Goal: Task Accomplishment & Management: Use online tool/utility

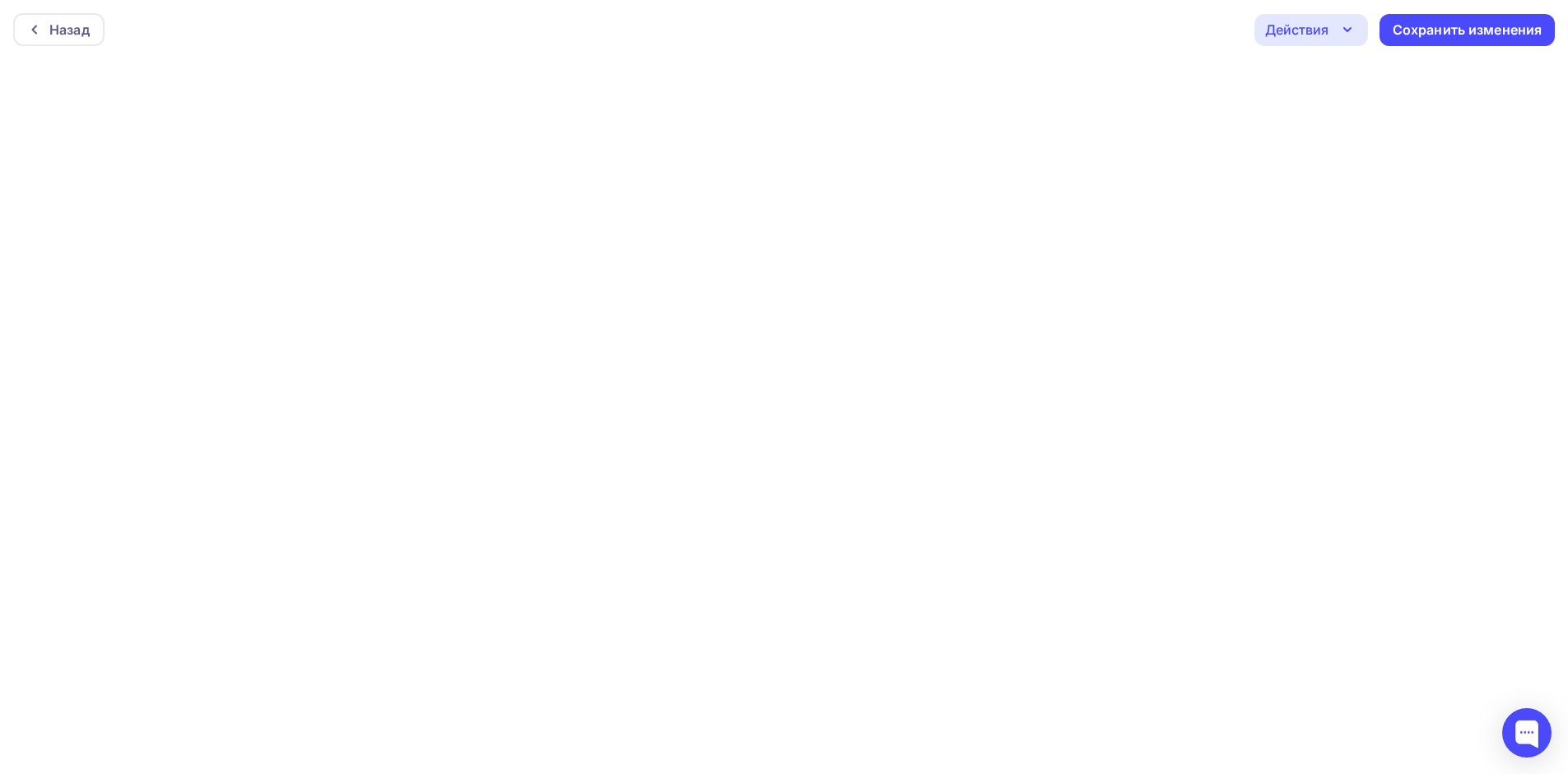
click at [1255, 34] on div "Действия" at bounding box center [1310, 30] width 114 height 32
click at [1305, 113] on div "Предпросмотр" at bounding box center [1356, 111] width 101 height 20
click at [1335, 24] on div "Действия" at bounding box center [1310, 25] width 114 height 32
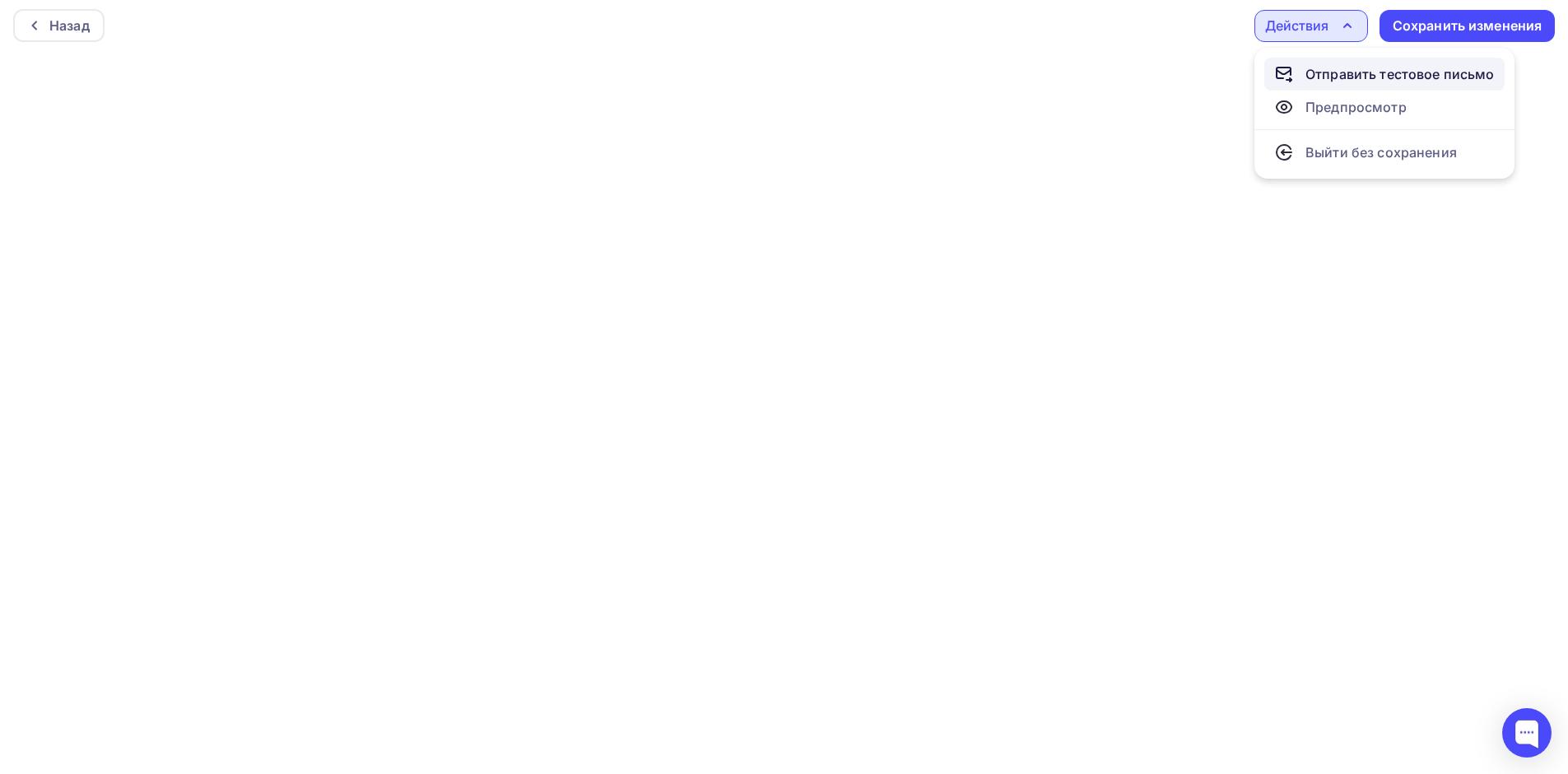
click at [1330, 70] on div "Отправить тестовое письмо" at bounding box center [1400, 74] width 190 height 20
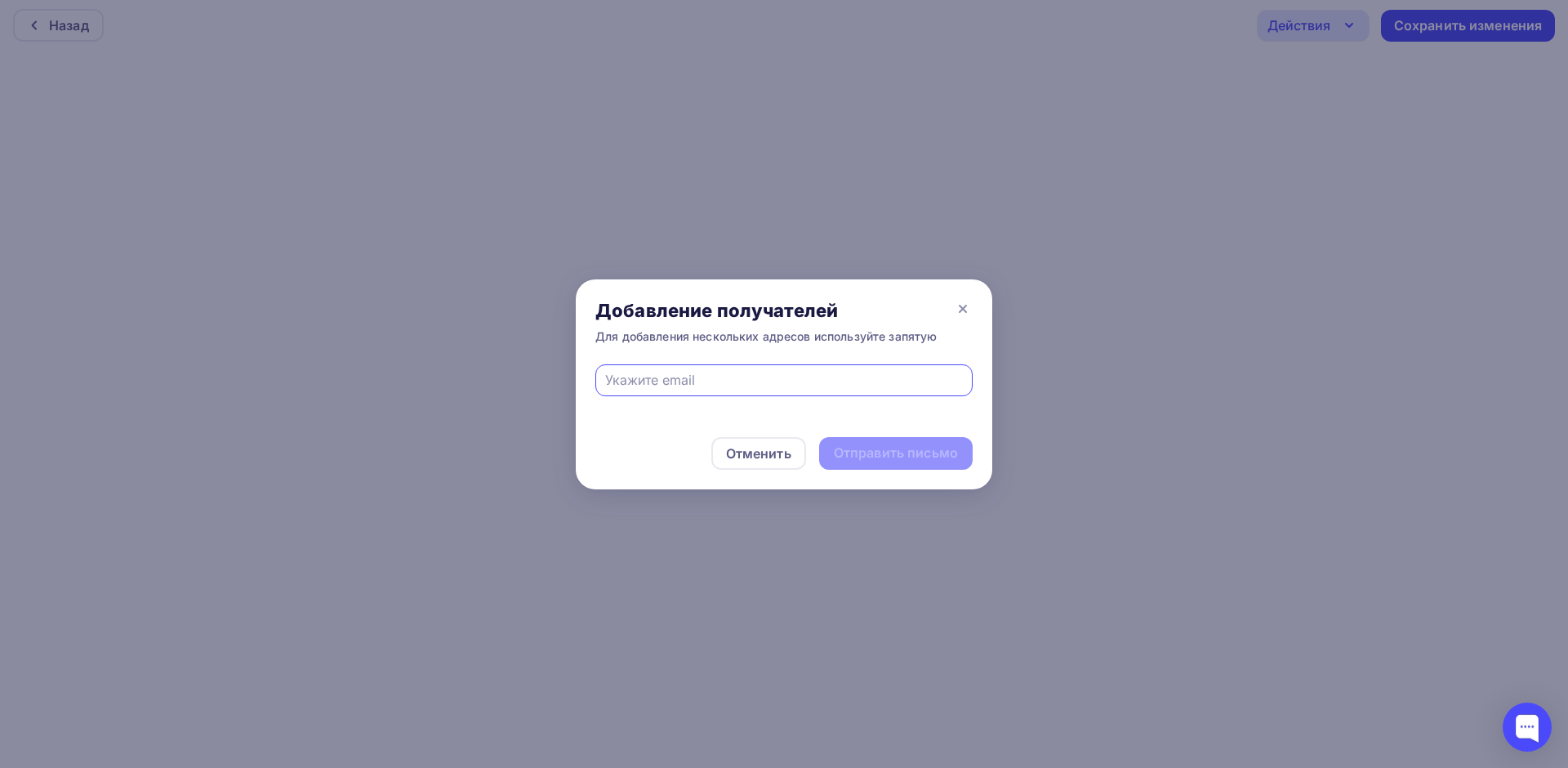
click at [682, 378] on input "text" at bounding box center [784, 379] width 358 height 20
type input "ь"
type input "[EMAIL_ADDRESS][DOMAIN_NAME]"
click at [864, 443] on div "Отправить письмо" at bounding box center [896, 454] width 154 height 33
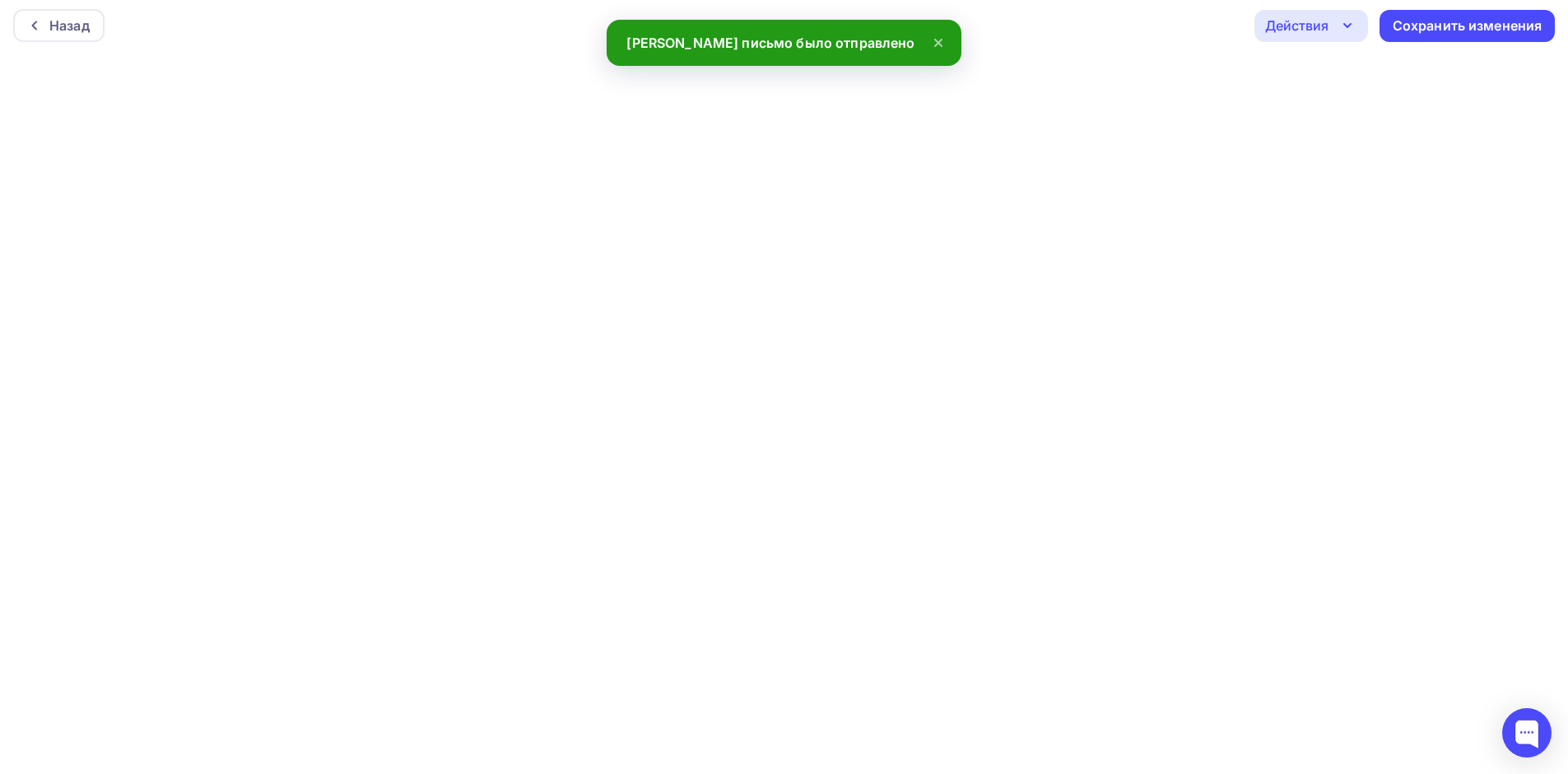
click at [1316, 23] on div "Действия" at bounding box center [1297, 25] width 64 height 20
click at [1310, 77] on div "Отправить тестовое письмо" at bounding box center [1400, 74] width 190 height 20
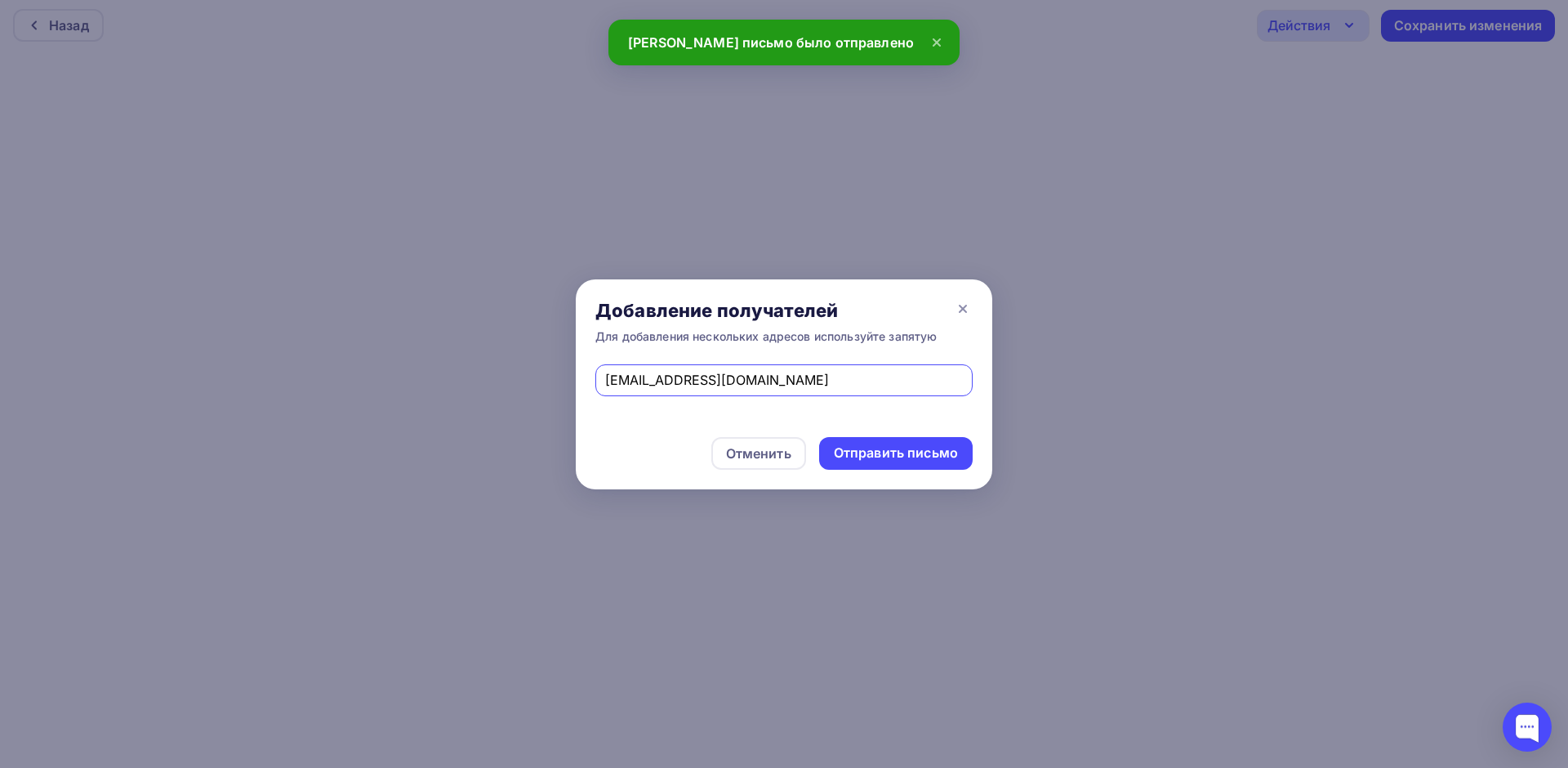
drag, startPoint x: 798, startPoint y: 374, endPoint x: 664, endPoint y: 378, distance: 134.1
click at [664, 378] on input "[EMAIL_ADDRESS][DOMAIN_NAME]" at bounding box center [784, 379] width 358 height 20
click at [670, 378] on input "[EMAIL_ADDRESS][DOMAIN_NAME]" at bounding box center [784, 379] width 358 height 20
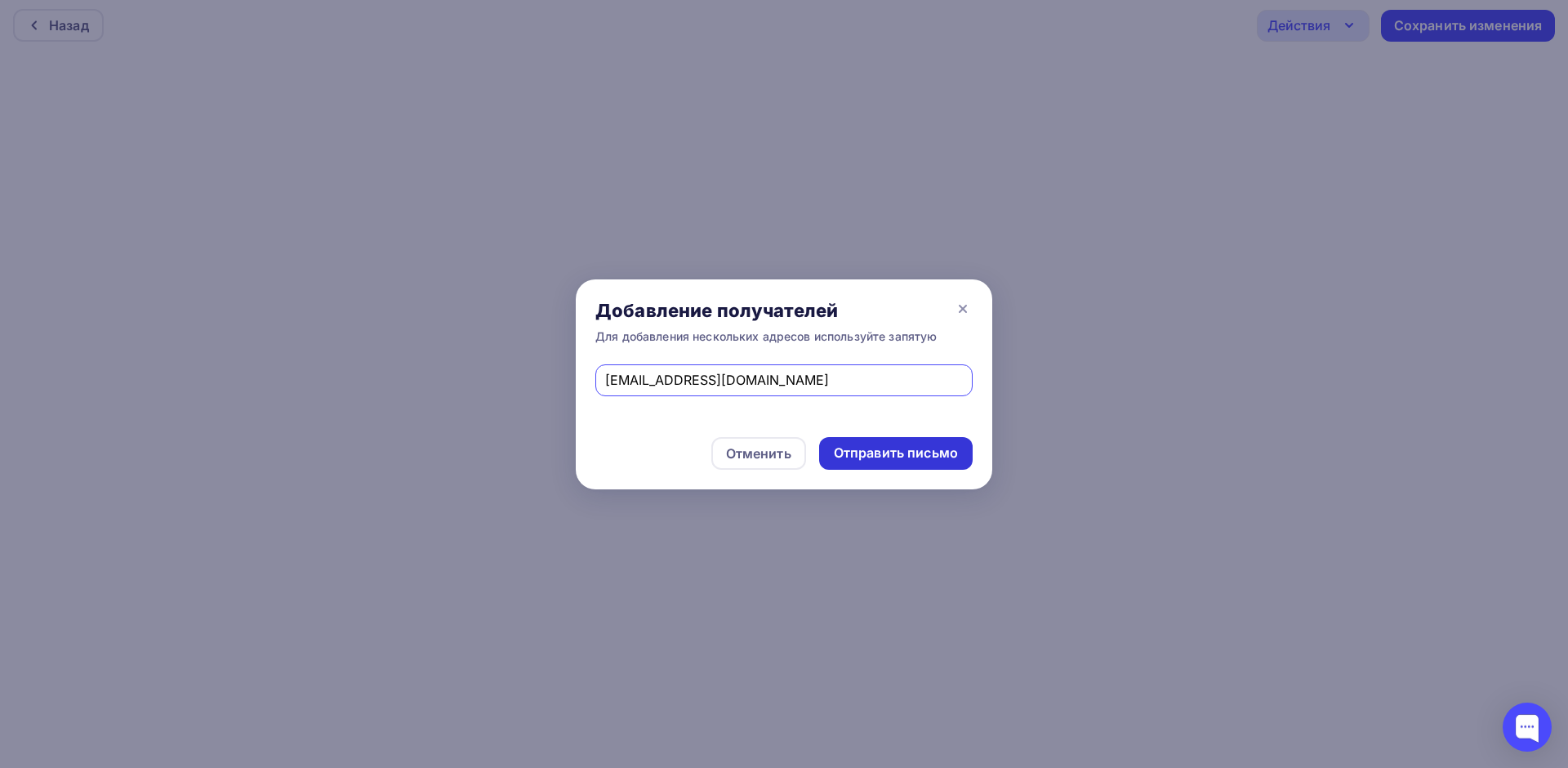
type input "[EMAIL_ADDRESS][DOMAIN_NAME]"
click at [857, 452] on div "Отправить письмо" at bounding box center [896, 454] width 124 height 19
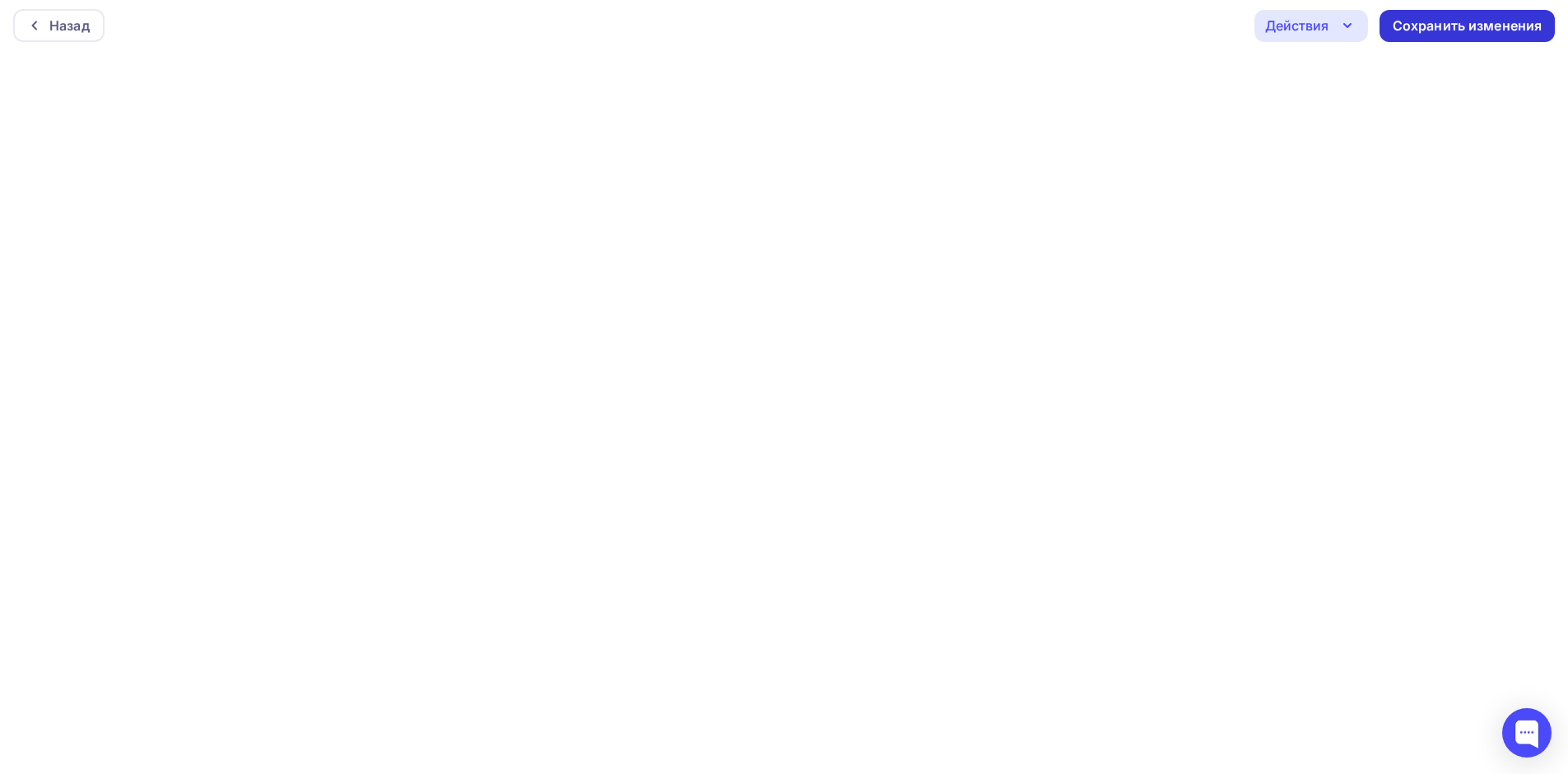
click at [1423, 23] on div "Сохранить изменения" at bounding box center [1467, 26] width 150 height 19
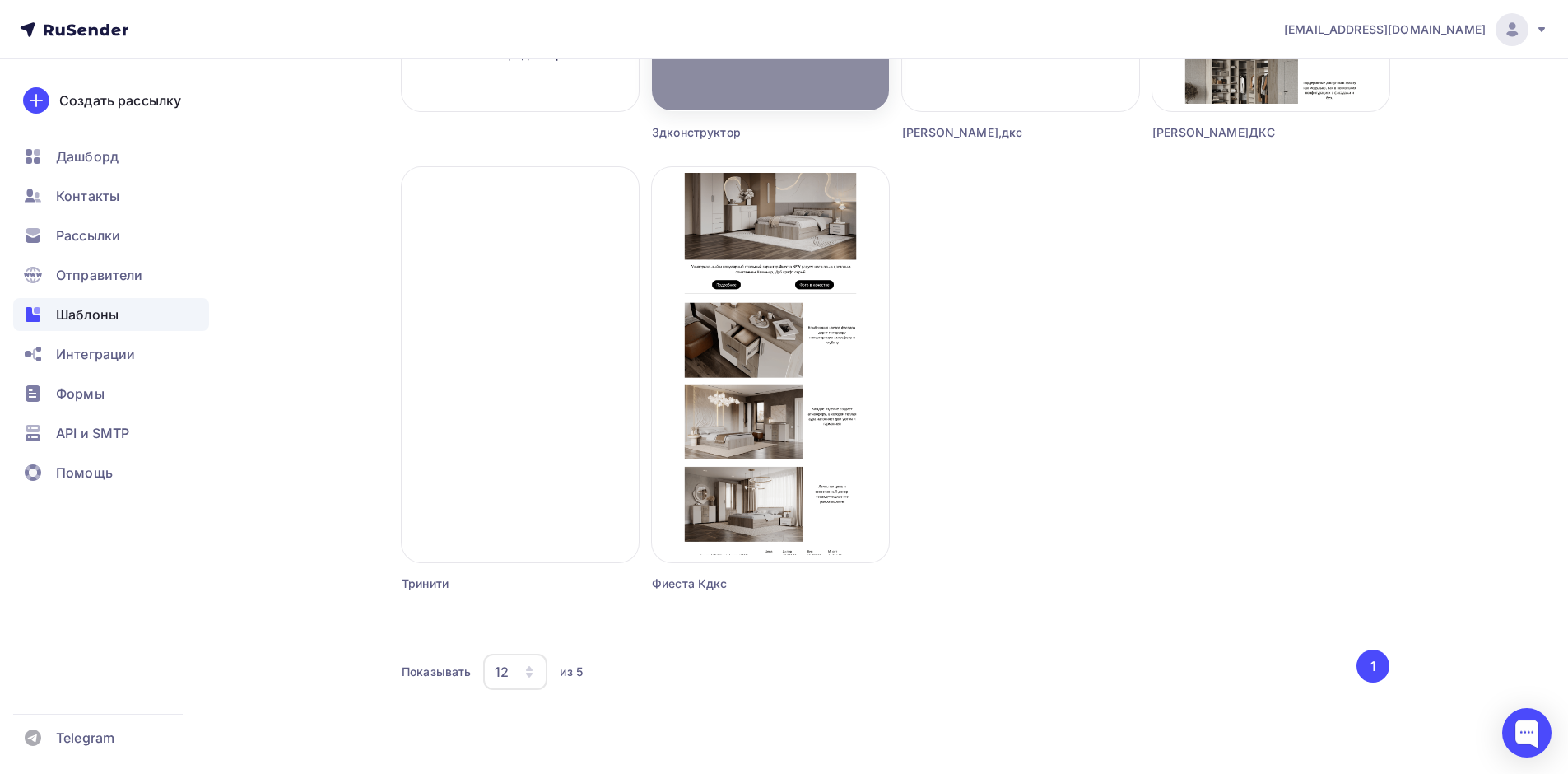
scroll to position [496, 0]
